Goal: Navigation & Orientation: Find specific page/section

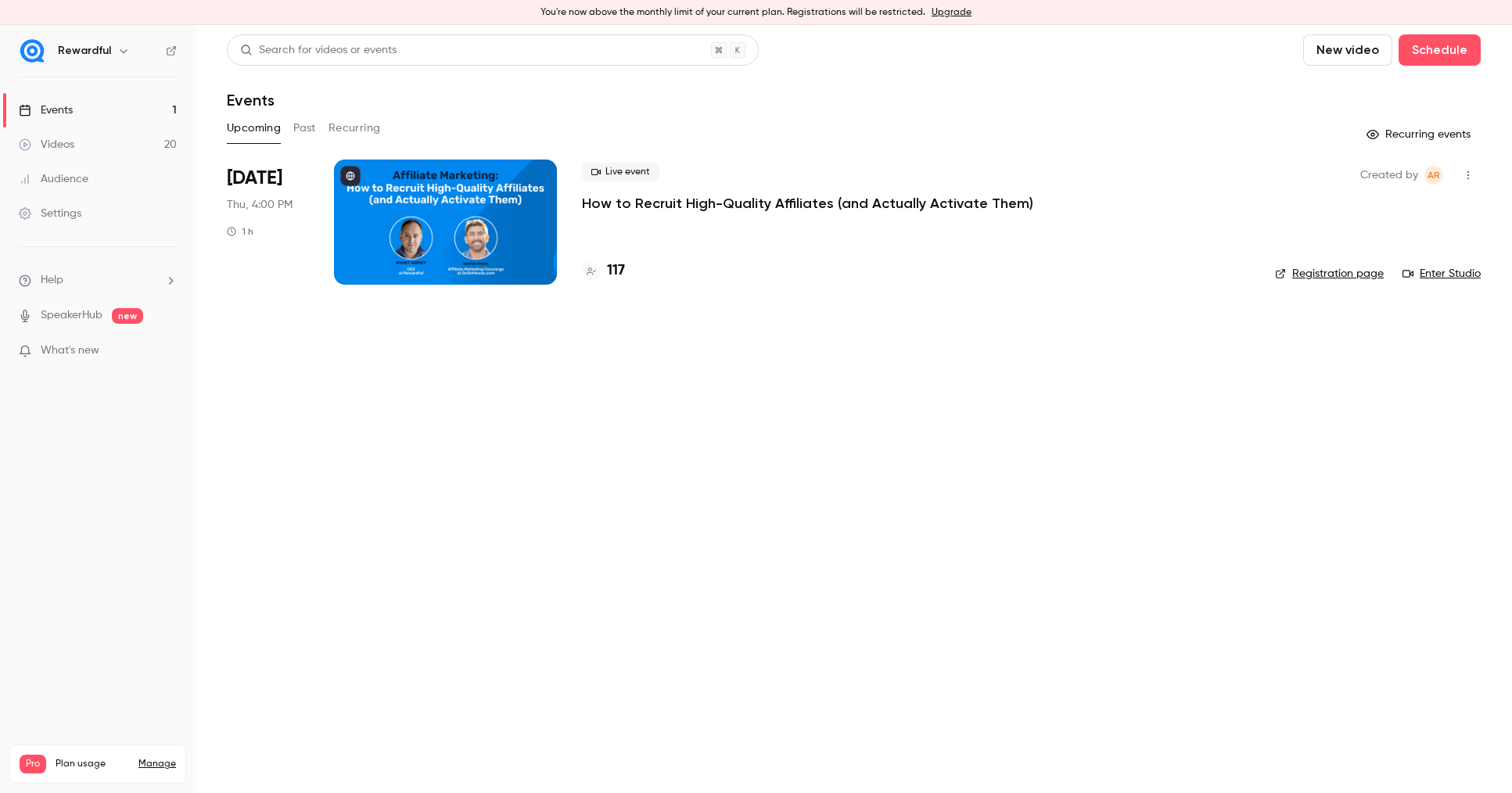
click at [1478, 779] on main "Search for videos or events New video Schedule Events Upcoming Past Recurring R…" at bounding box center [854, 408] width 1317 height 768
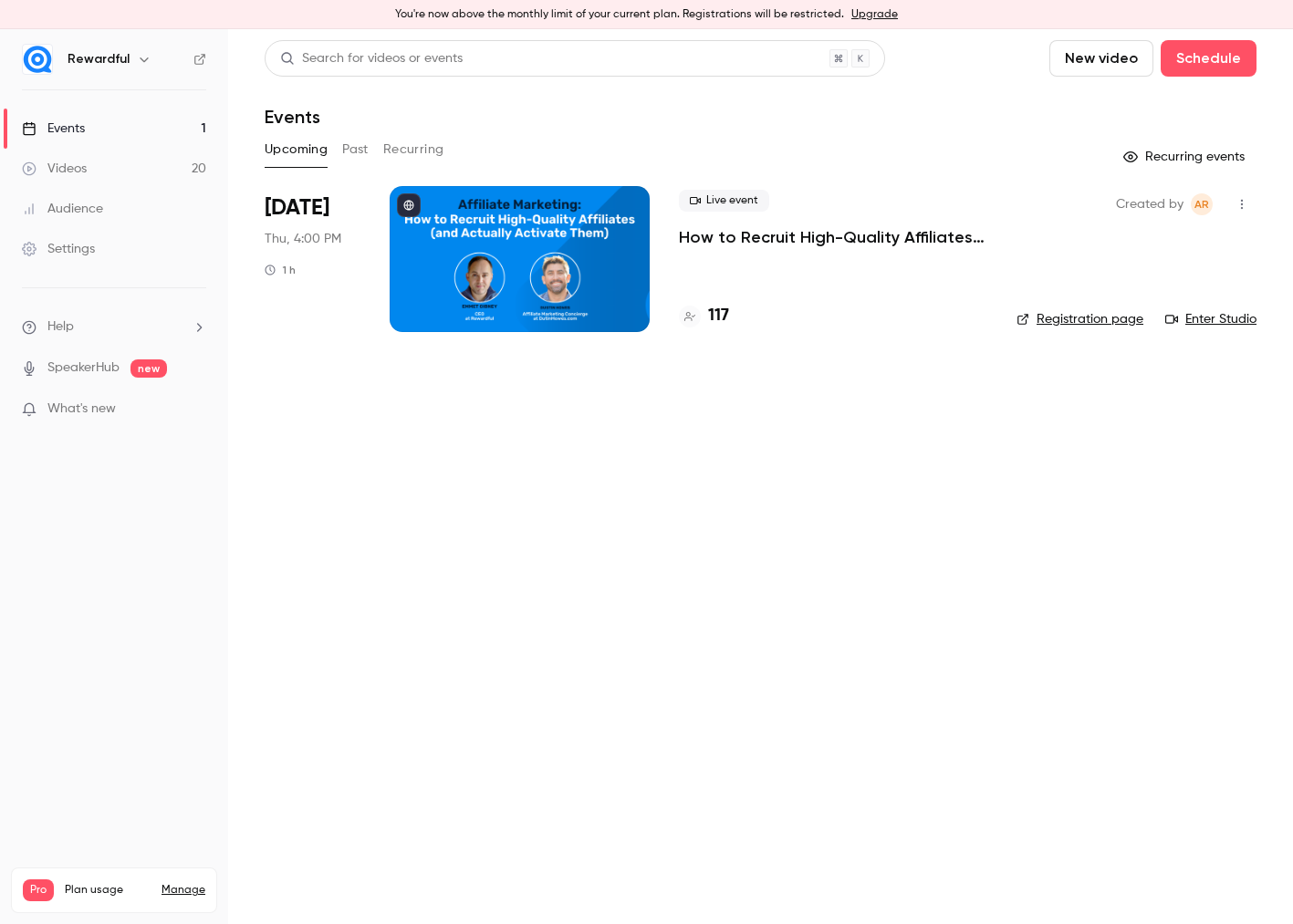
click at [438, 609] on main "Search for videos or events New video Schedule Events Upcoming Past Recurring R…" at bounding box center [761, 476] width 1065 height 895
click at [973, 582] on main "Search for videos or events New video Schedule Events Upcoming Past Recurring R…" at bounding box center [761, 476] width 1065 height 895
click at [988, 117] on div "Events" at bounding box center [761, 117] width 992 height 22
